Goal: Use online tool/utility: Utilize a website feature to perform a specific function

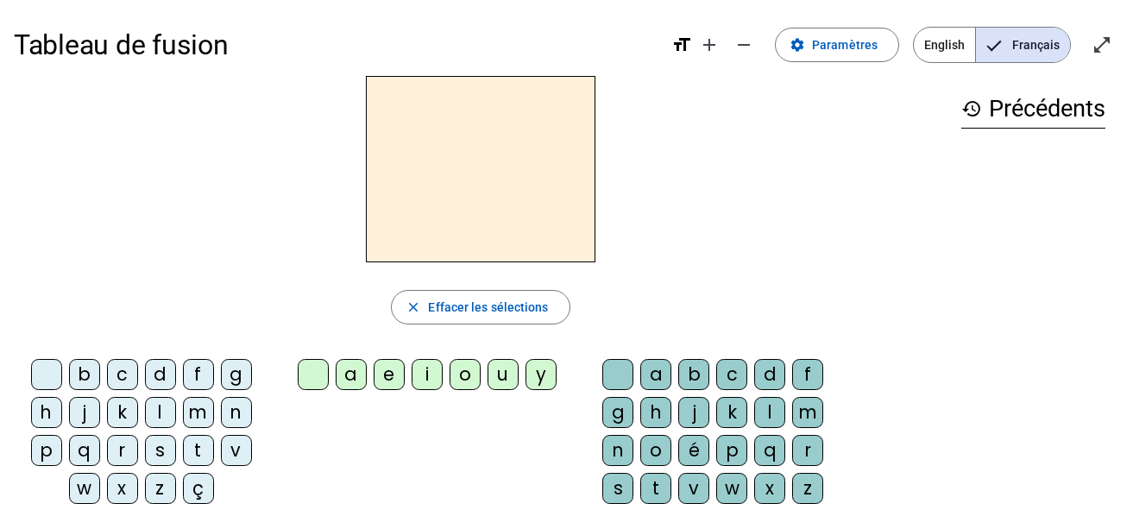
click at [423, 376] on div "i" at bounding box center [427, 374] width 31 height 31
click at [756, 416] on div "l" at bounding box center [769, 412] width 31 height 31
click at [190, 406] on div "m" at bounding box center [198, 412] width 31 height 31
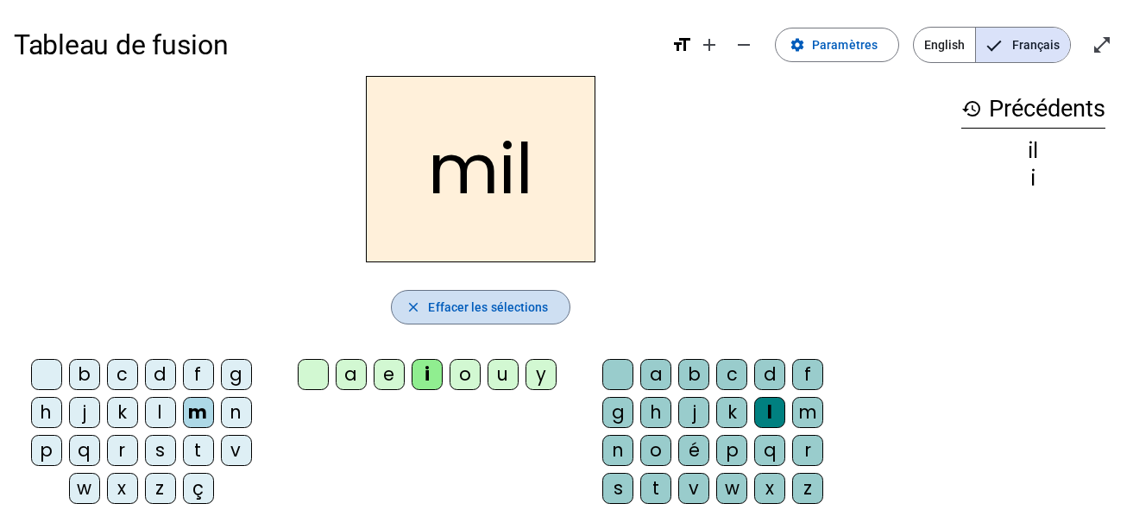
click at [495, 304] on span "Effacer les sélections" at bounding box center [488, 307] width 120 height 21
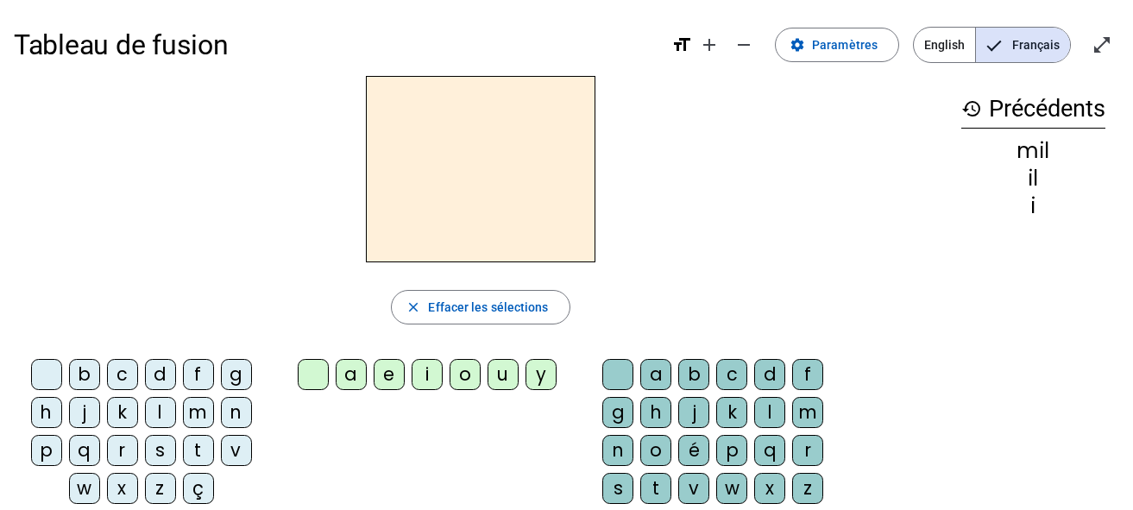
click at [201, 416] on div "m" at bounding box center [198, 412] width 31 height 31
click at [337, 378] on div "a" at bounding box center [351, 374] width 31 height 31
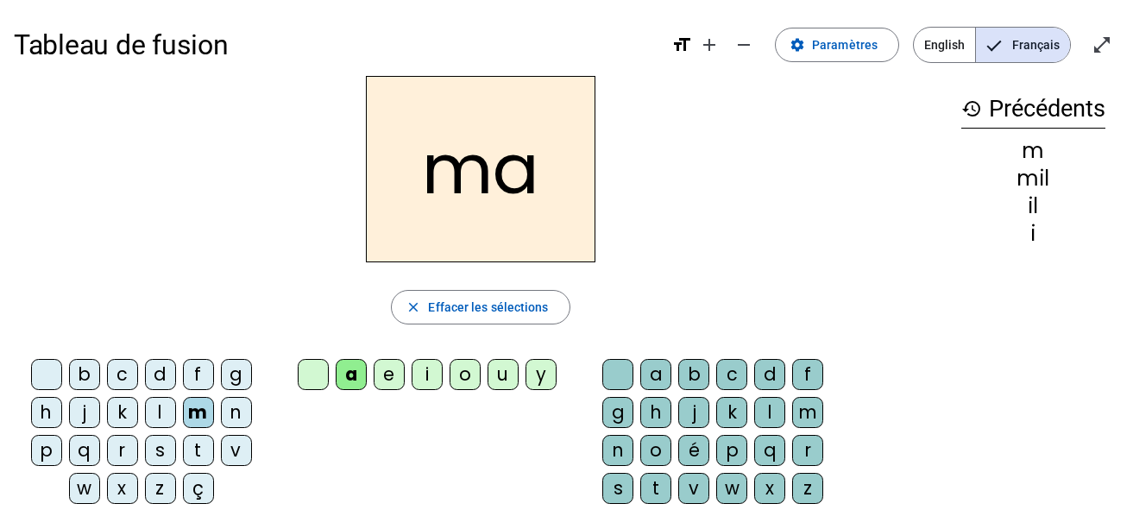
click at [762, 410] on div "l" at bounding box center [769, 412] width 31 height 31
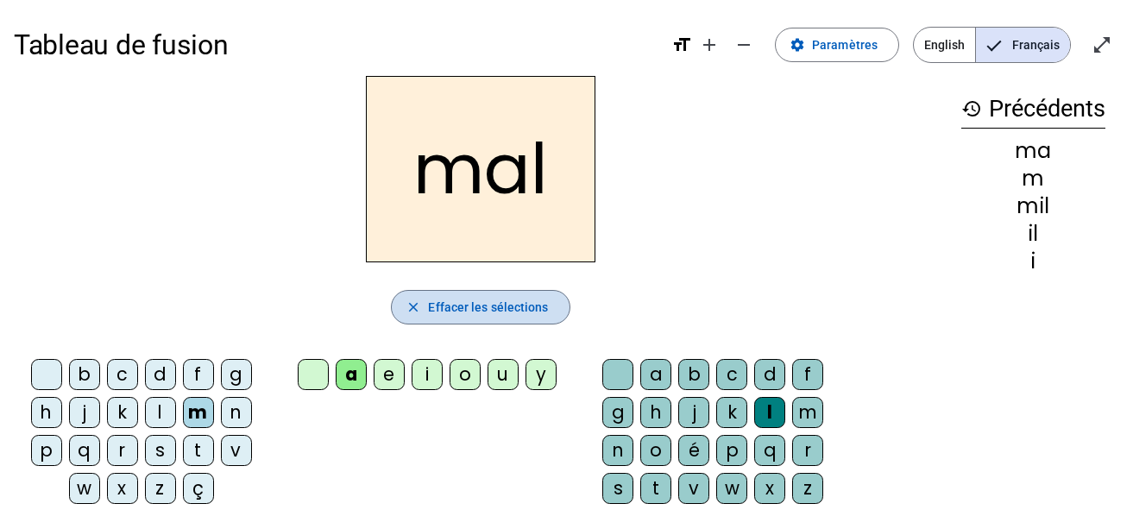
click at [463, 312] on span "Effacer les sélections" at bounding box center [488, 307] width 120 height 21
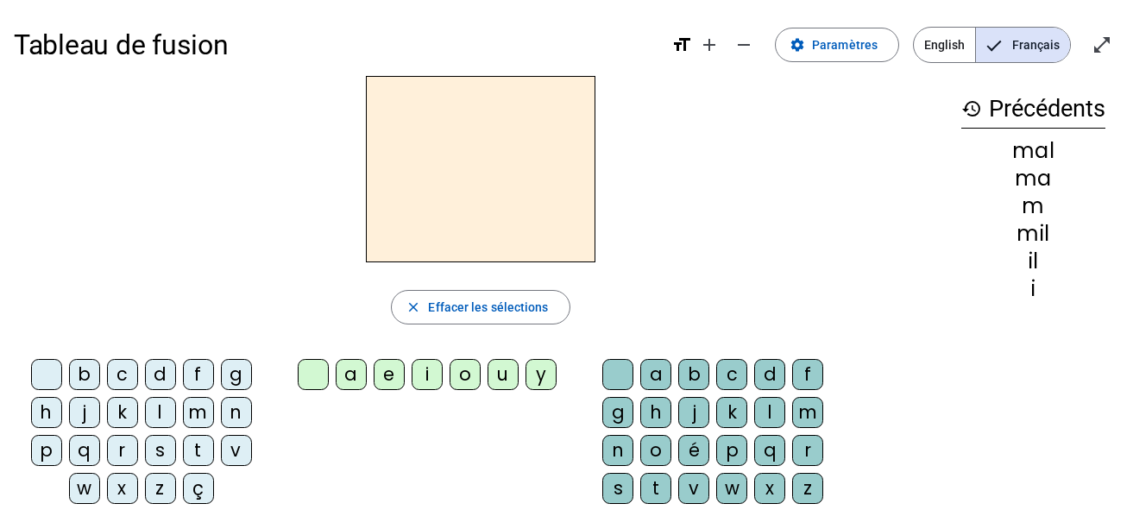
click at [198, 416] on div "m" at bounding box center [198, 412] width 31 height 31
click at [352, 369] on div "a" at bounding box center [351, 374] width 31 height 31
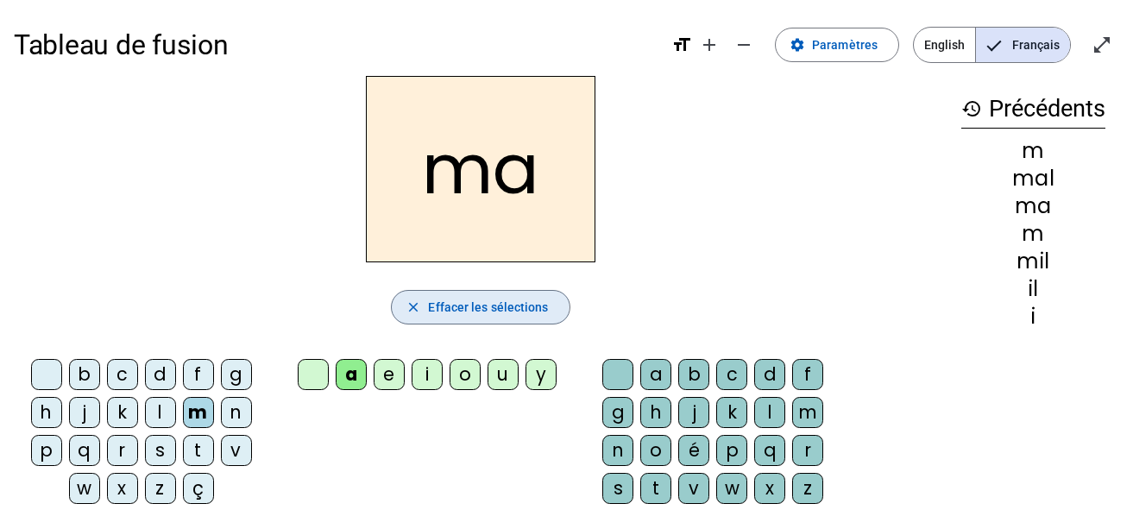
click at [413, 304] on mat-icon "close" at bounding box center [414, 307] width 16 height 16
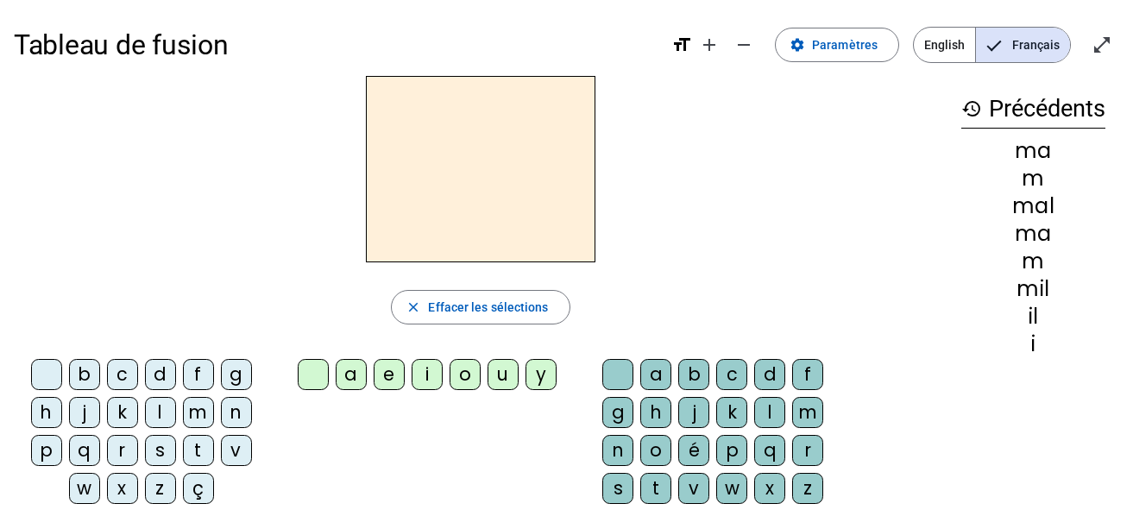
click at [161, 415] on div "l" at bounding box center [160, 412] width 31 height 31
click at [348, 387] on div "a" at bounding box center [351, 374] width 31 height 31
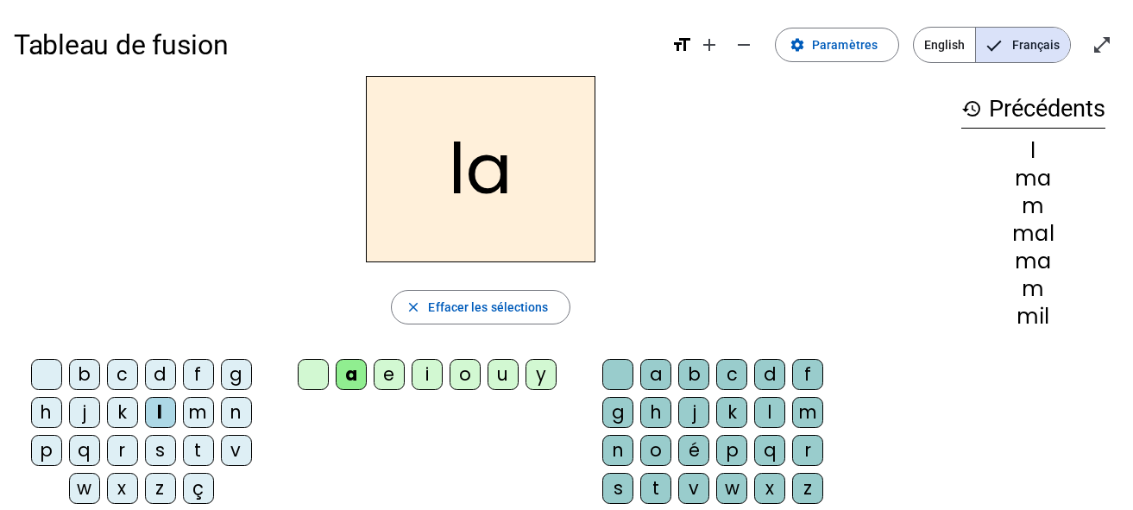
click at [461, 292] on span "button" at bounding box center [480, 307] width 177 height 41
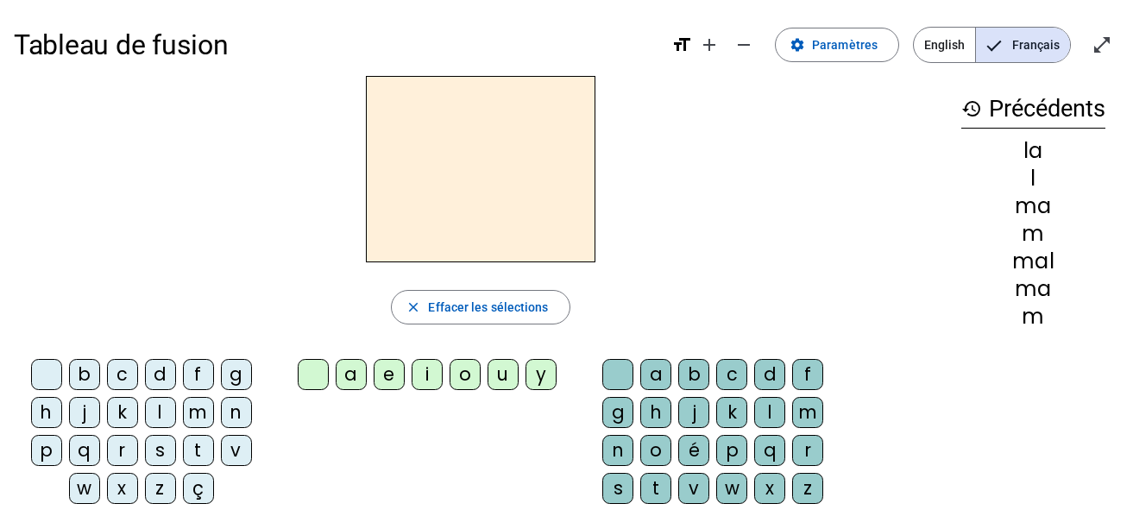
click at [161, 410] on div "l" at bounding box center [160, 412] width 31 height 31
click at [496, 370] on div "u" at bounding box center [503, 374] width 31 height 31
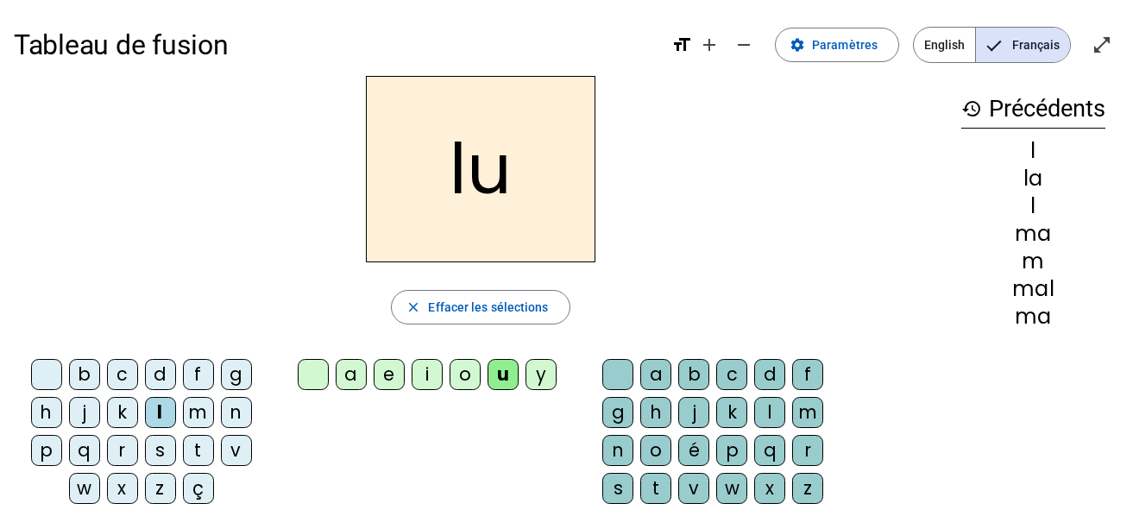
click at [464, 299] on span "Effacer les sélections" at bounding box center [488, 307] width 120 height 21
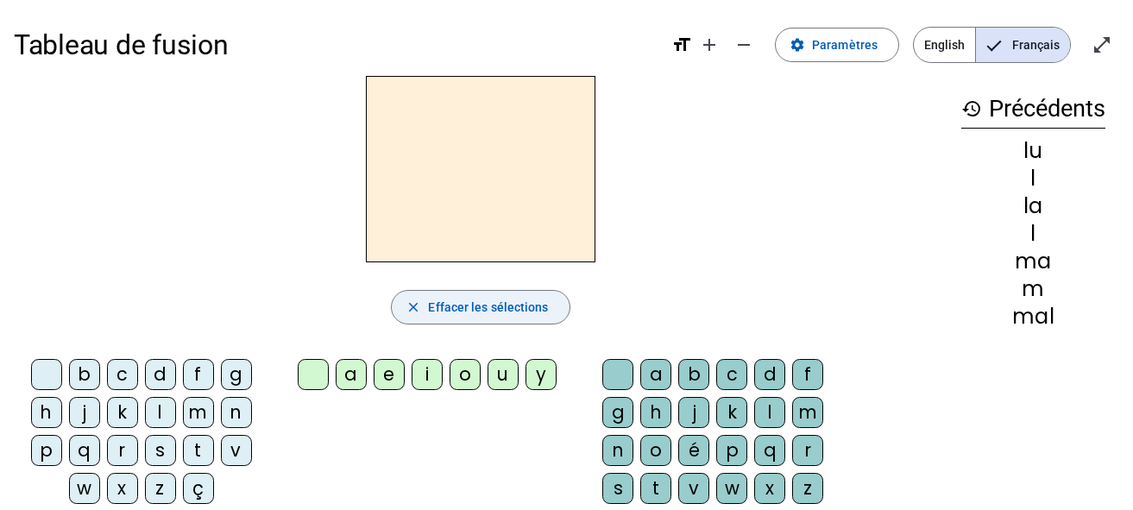
click at [161, 371] on div "d" at bounding box center [160, 374] width 31 height 31
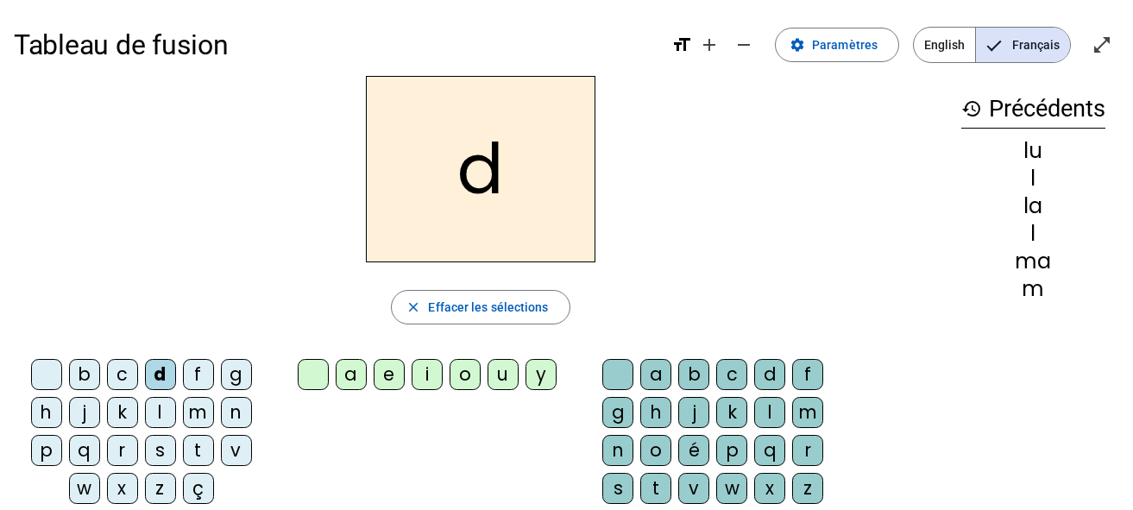
click at [499, 370] on div "u" at bounding box center [503, 374] width 31 height 31
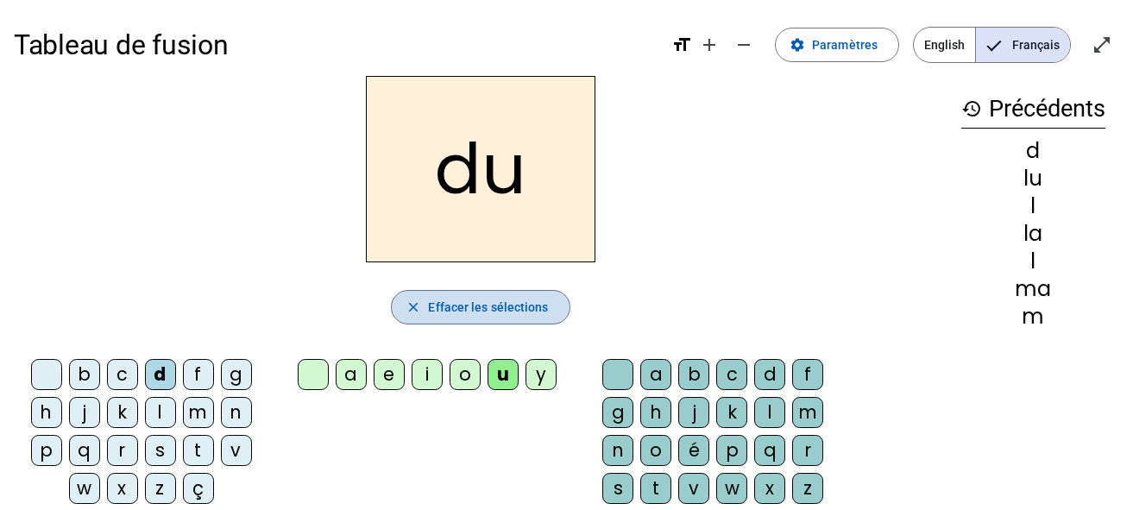
click at [438, 302] on span "Effacer les sélections" at bounding box center [488, 307] width 120 height 21
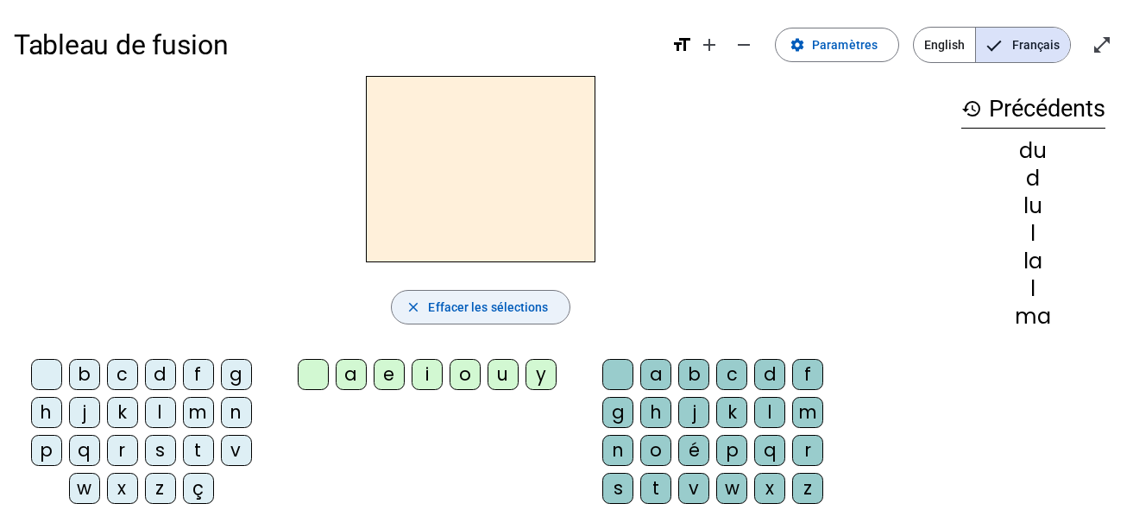
click at [204, 453] on div "t" at bounding box center [198, 450] width 31 height 31
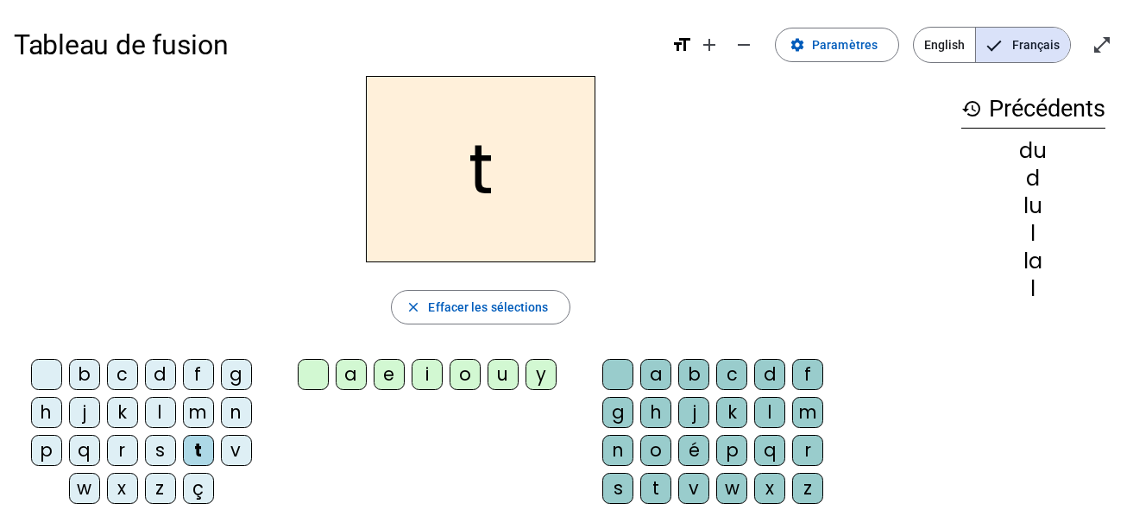
click at [465, 378] on div "o" at bounding box center [465, 374] width 31 height 31
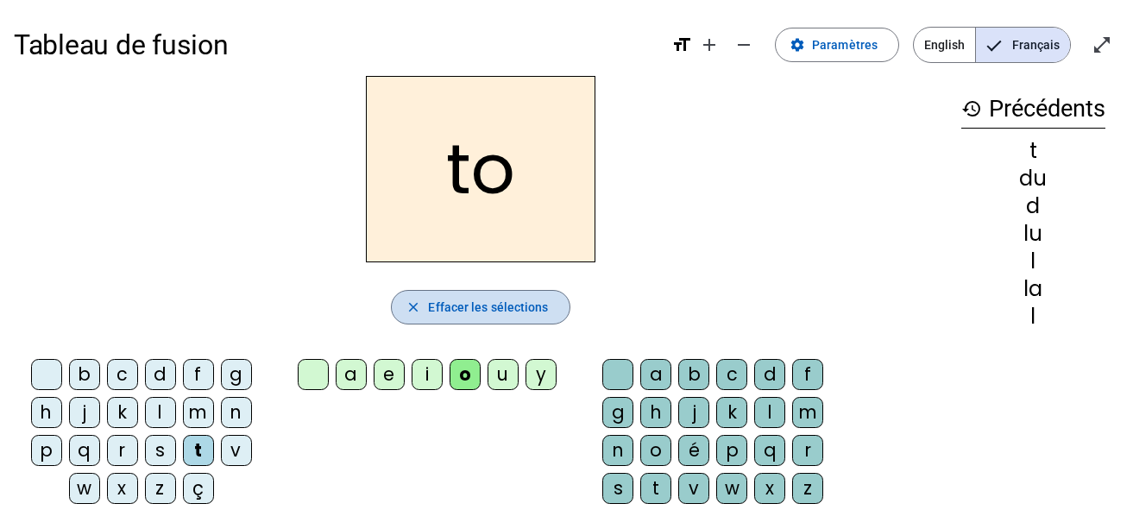
click at [454, 302] on span "Effacer les sélections" at bounding box center [488, 307] width 120 height 21
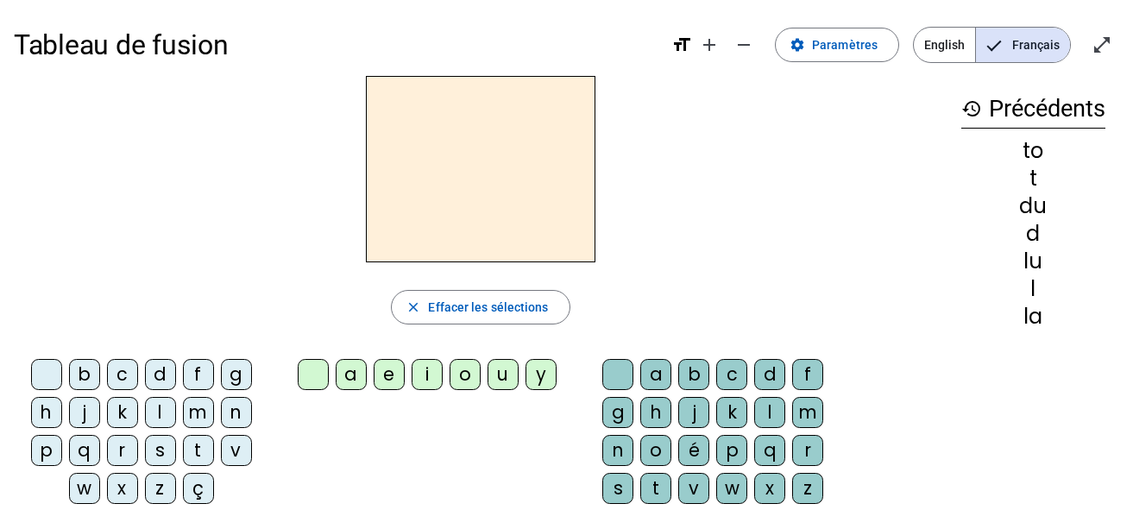
click at [194, 449] on div "t" at bounding box center [198, 450] width 31 height 31
click at [501, 374] on div "u" at bounding box center [503, 374] width 31 height 31
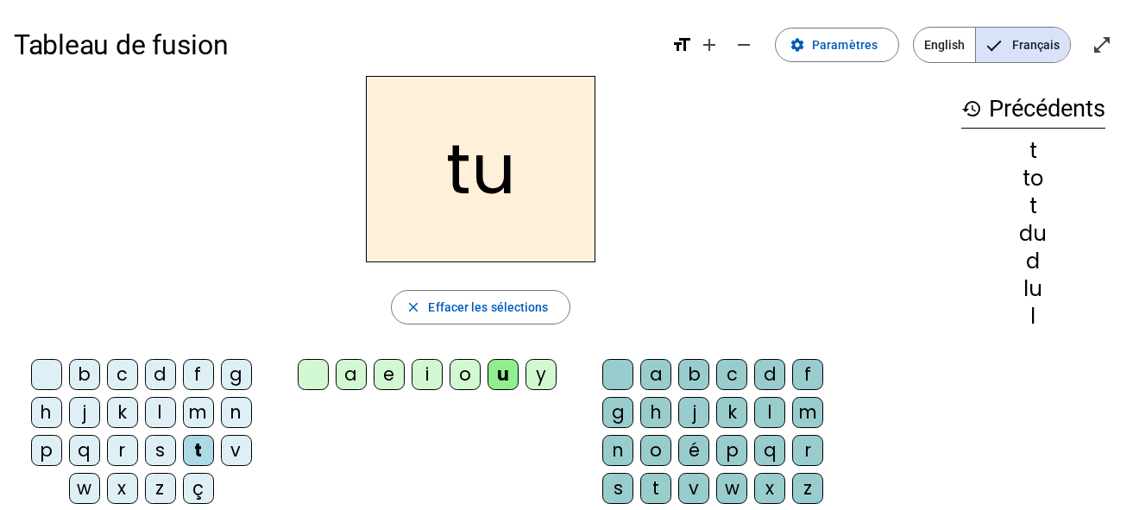
click at [483, 180] on h2 "tu" at bounding box center [481, 169] width 230 height 186
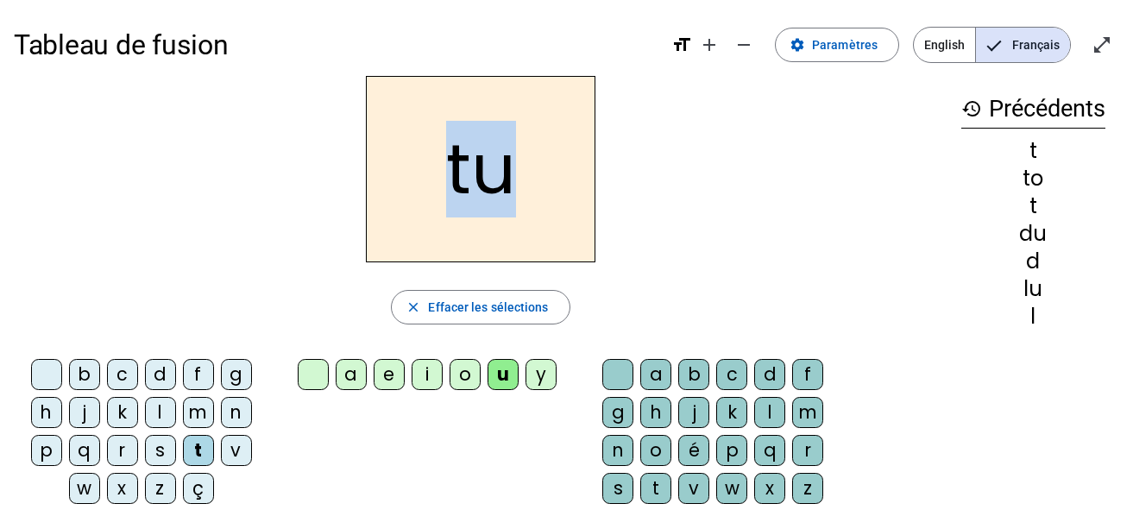
click at [483, 180] on h2 "tu" at bounding box center [481, 169] width 230 height 186
click at [503, 308] on span "Effacer les sélections" at bounding box center [488, 307] width 120 height 21
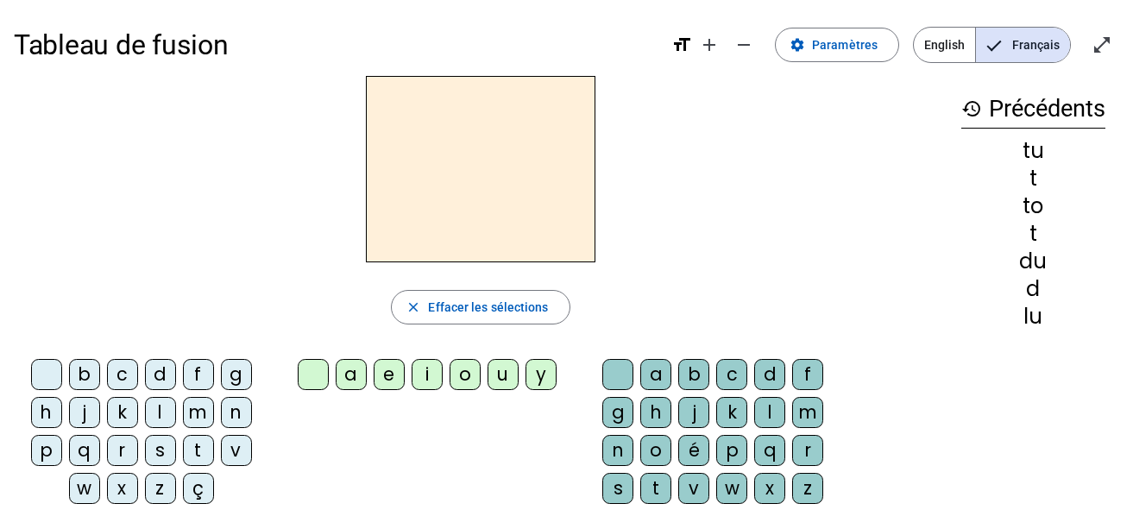
click at [196, 451] on div "t" at bounding box center [198, 450] width 31 height 31
click at [384, 377] on div "e" at bounding box center [389, 374] width 31 height 31
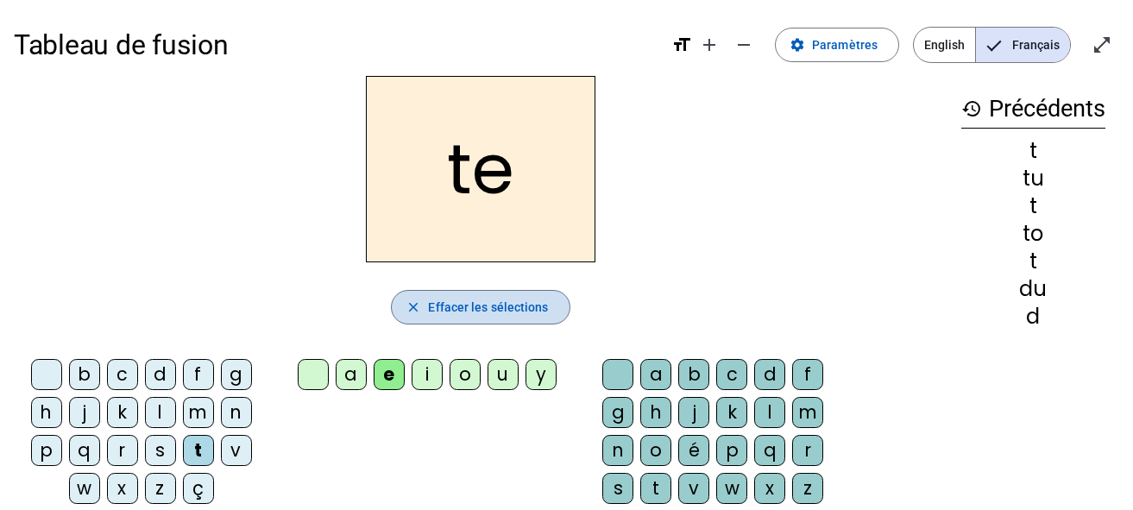
click at [415, 305] on mat-icon "close" at bounding box center [414, 307] width 16 height 16
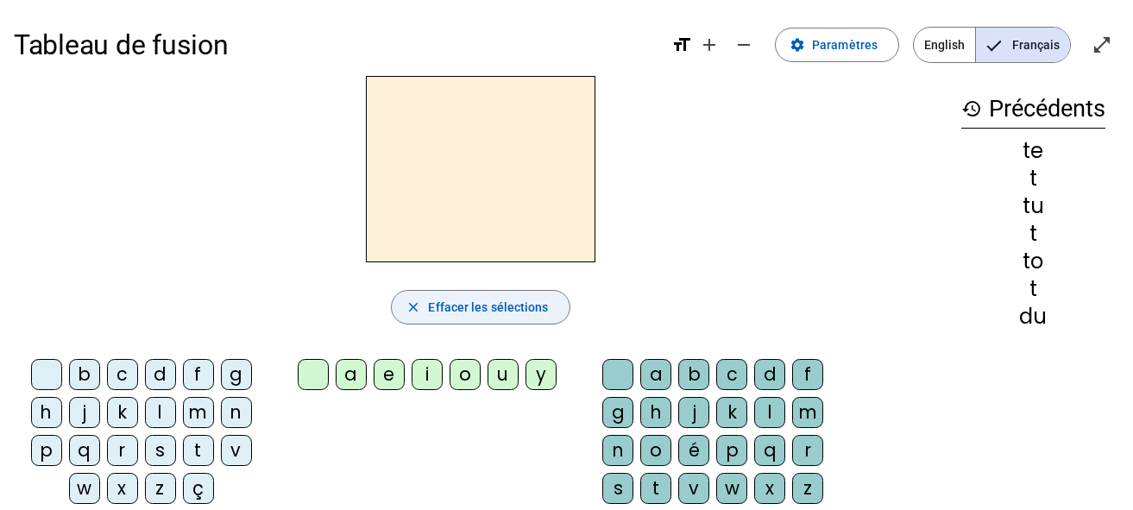
click at [158, 374] on div "d" at bounding box center [160, 374] width 31 height 31
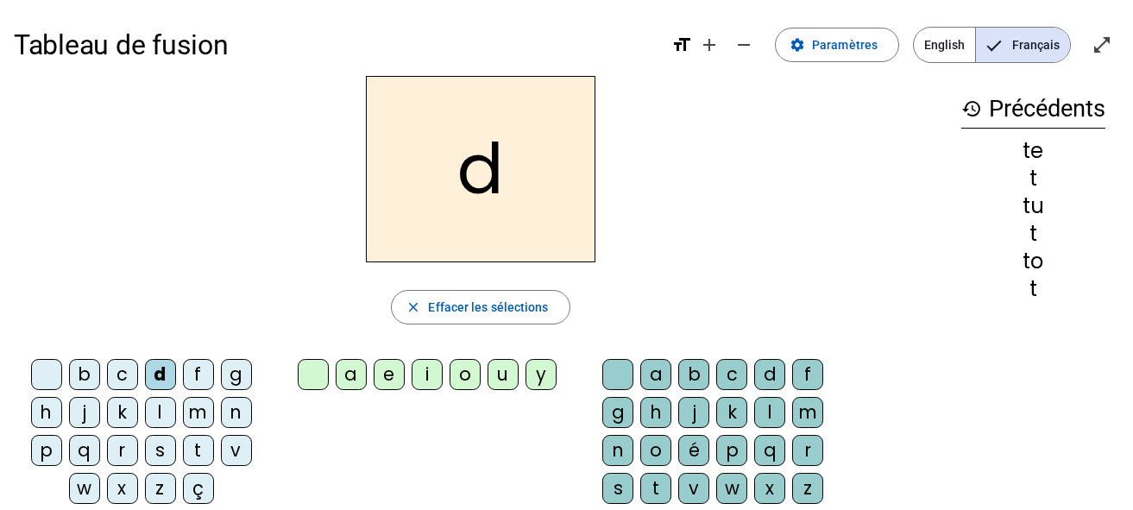
click at [389, 383] on div "e" at bounding box center [389, 374] width 31 height 31
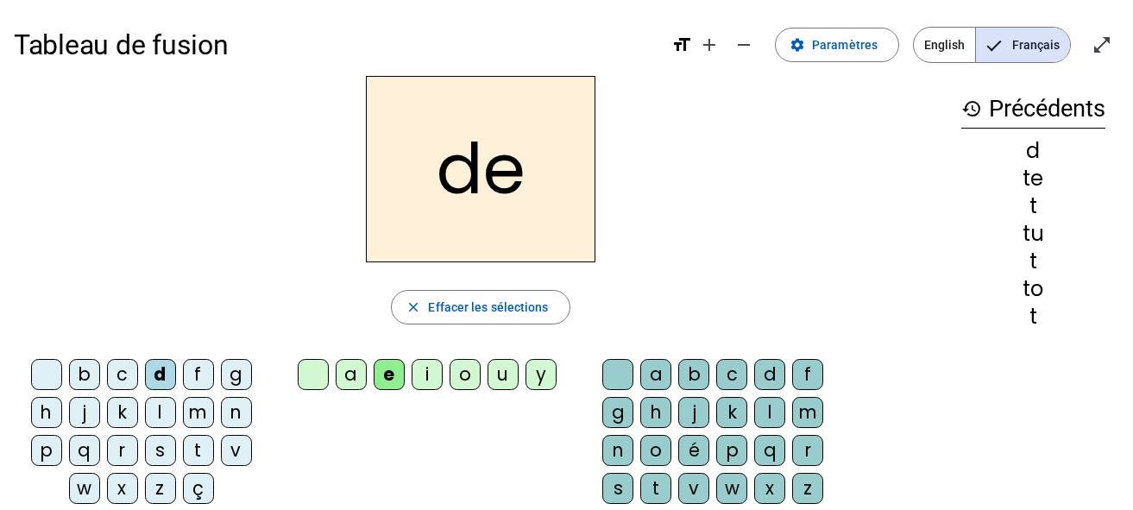
click at [86, 413] on div "j" at bounding box center [84, 412] width 31 height 31
